Goal: Transaction & Acquisition: Purchase product/service

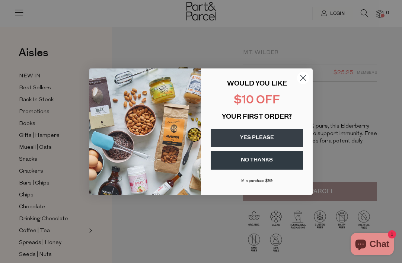
click at [303, 78] on icon "Close dialog" at bounding box center [303, 77] width 5 height 5
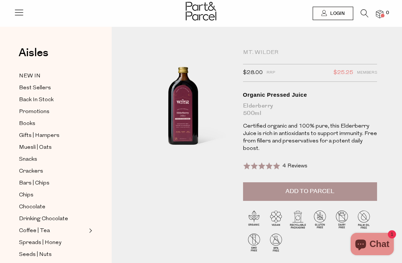
click at [286, 187] on span "Add to Parcel" at bounding box center [309, 191] width 49 height 9
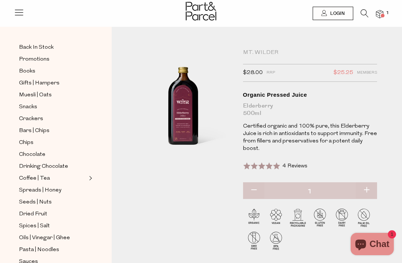
scroll to position [53, 0]
click at [28, 164] on span "Drinking Chocolate" at bounding box center [43, 166] width 49 height 9
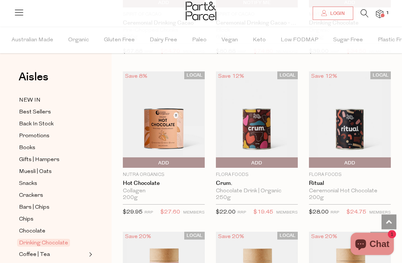
scroll to position [681, 0]
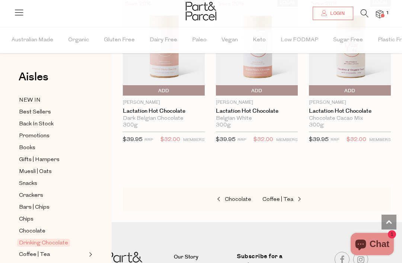
click at [30, 227] on span "Chocolate" at bounding box center [32, 231] width 26 height 9
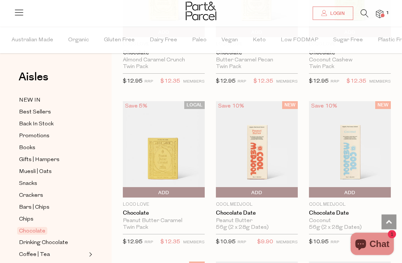
scroll to position [486, 0]
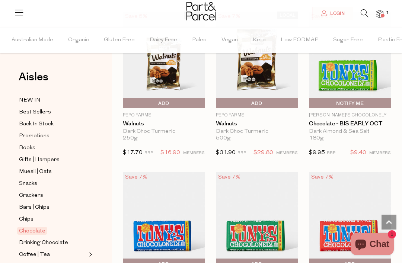
scroll to position [2035, 0]
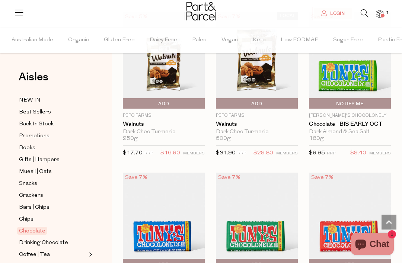
click at [25, 215] on span "Chips" at bounding box center [26, 219] width 15 height 9
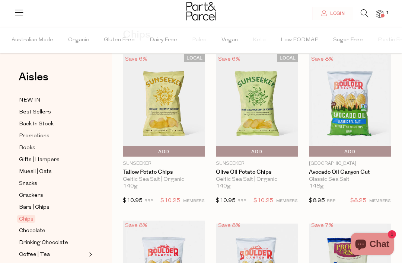
scroll to position [42, 0]
click at [380, 13] on img at bounding box center [379, 14] width 7 height 9
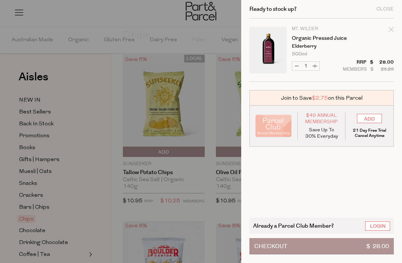
click at [287, 245] on button "Checkout $ 28.00" at bounding box center [321, 246] width 144 height 16
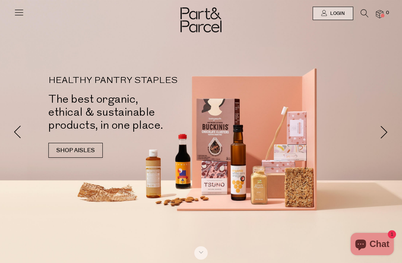
click at [365, 12] on icon at bounding box center [365, 13] width 8 height 8
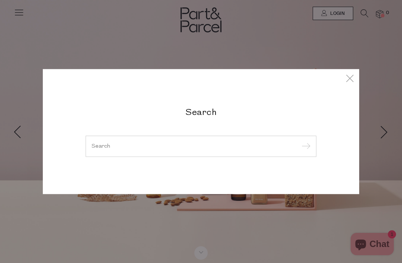
click at [108, 148] on input "search" at bounding box center [201, 146] width 219 height 6
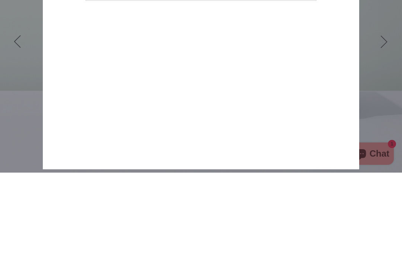
type input "Elderberry"
click at [304, 76] on input "submit" at bounding box center [304, 81] width 11 height 11
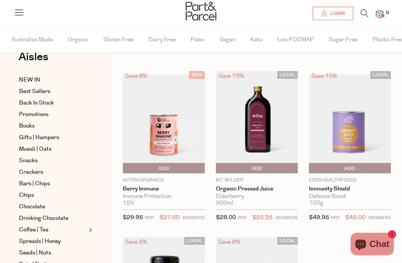
scroll to position [22, 0]
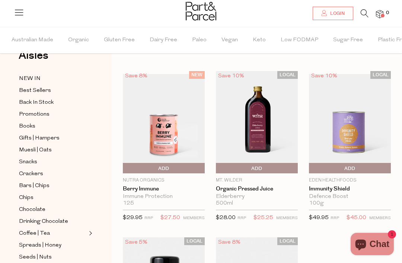
click at [239, 190] on link "Organic Pressed Juice" at bounding box center [257, 189] width 82 height 7
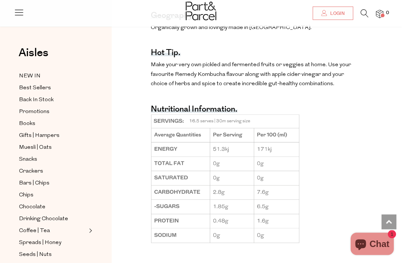
scroll to position [524, 0]
